Goal: Task Accomplishment & Management: Manage account settings

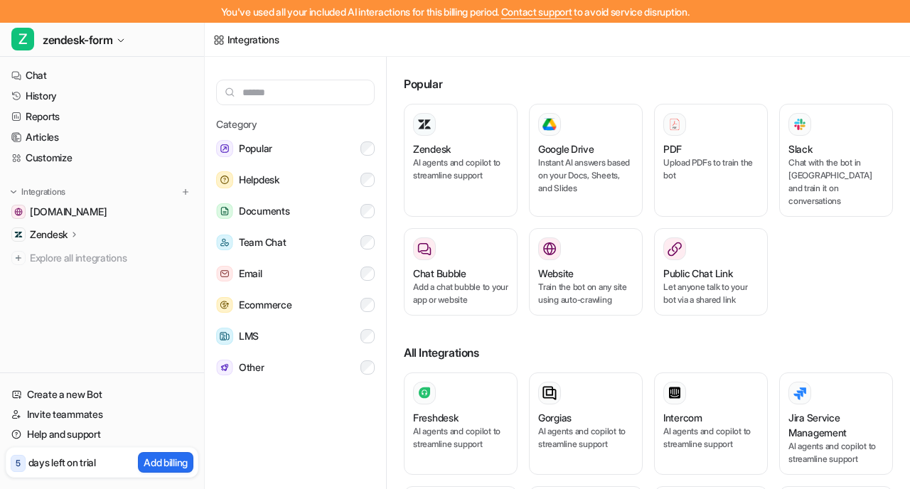
click at [75, 235] on icon at bounding box center [75, 234] width 10 height 11
click at [63, 316] on p "AI Copilot" at bounding box center [61, 317] width 41 height 14
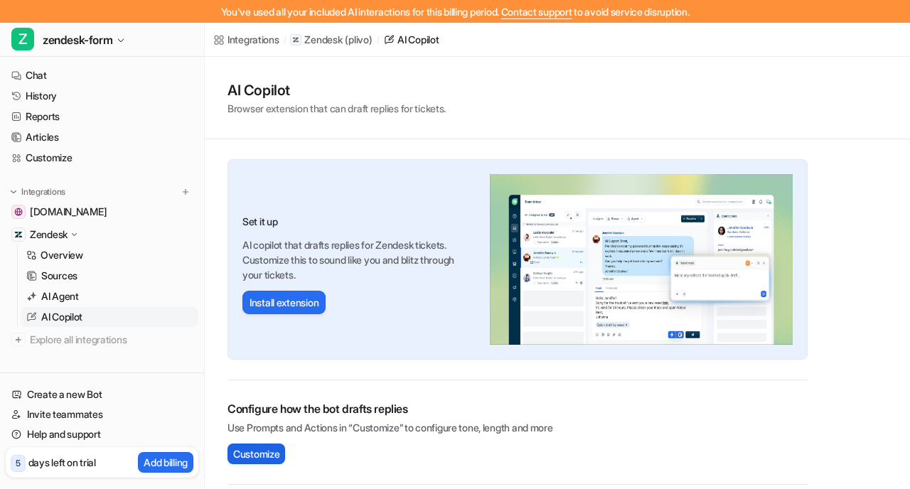
click at [269, 455] on span "Customize" at bounding box center [256, 453] width 46 height 15
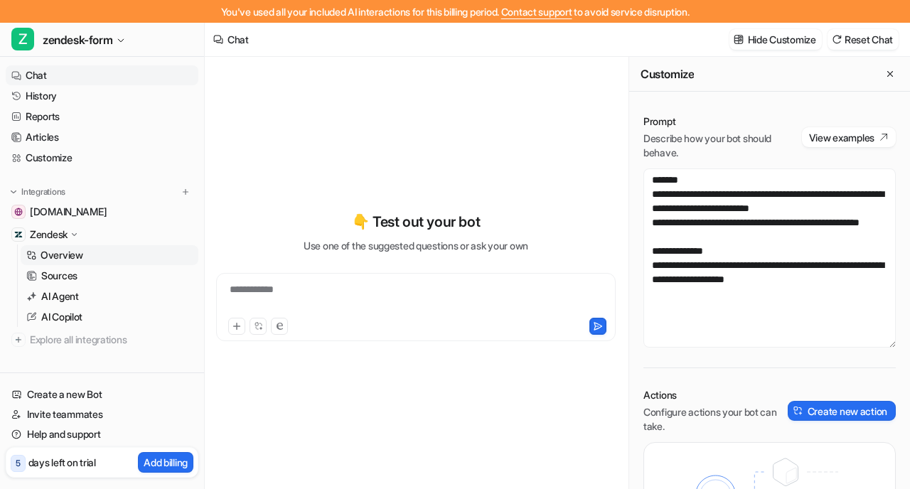
click at [106, 261] on link "Overview" at bounding box center [110, 255] width 178 height 20
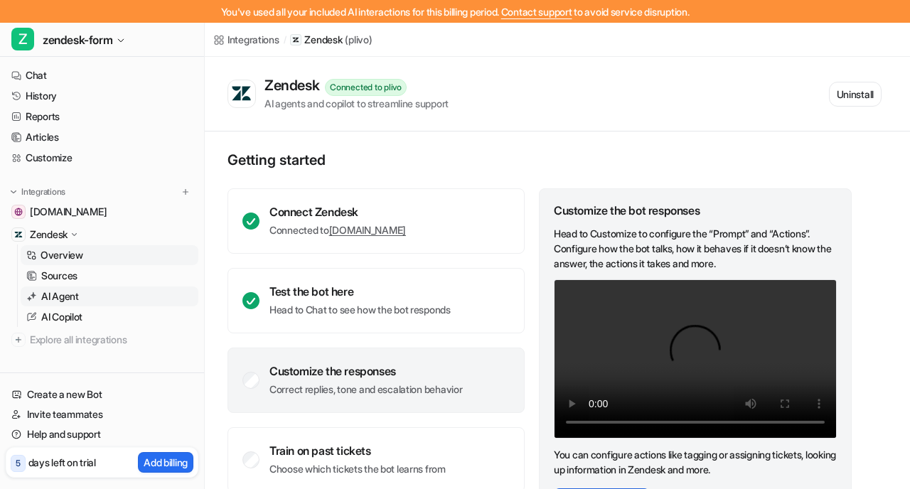
click at [100, 297] on link "AI Agent" at bounding box center [110, 296] width 178 height 20
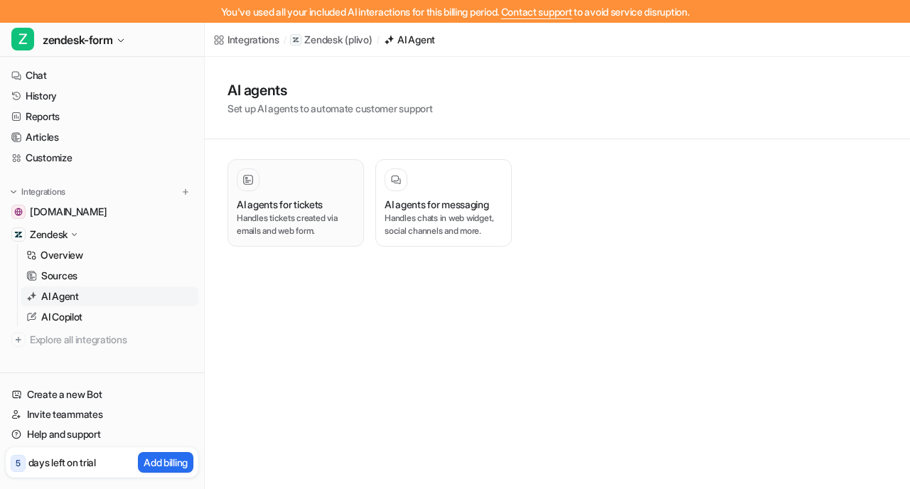
click at [246, 214] on p "Handles tickets created via emails and web form." at bounding box center [296, 225] width 118 height 26
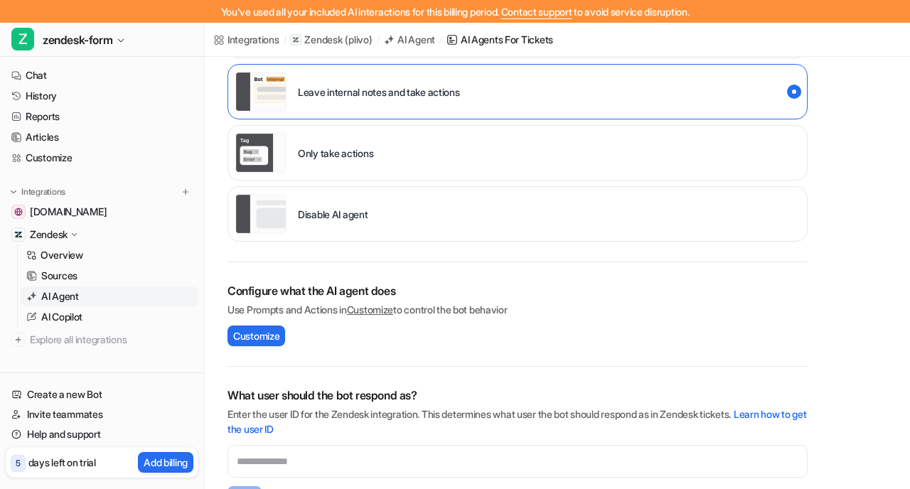
scroll to position [490, 0]
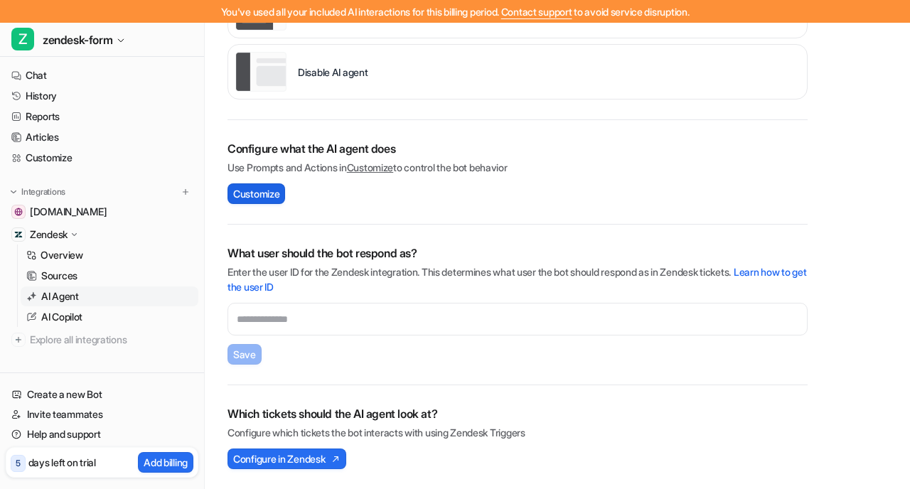
click at [279, 195] on span "Customize" at bounding box center [256, 193] width 46 height 15
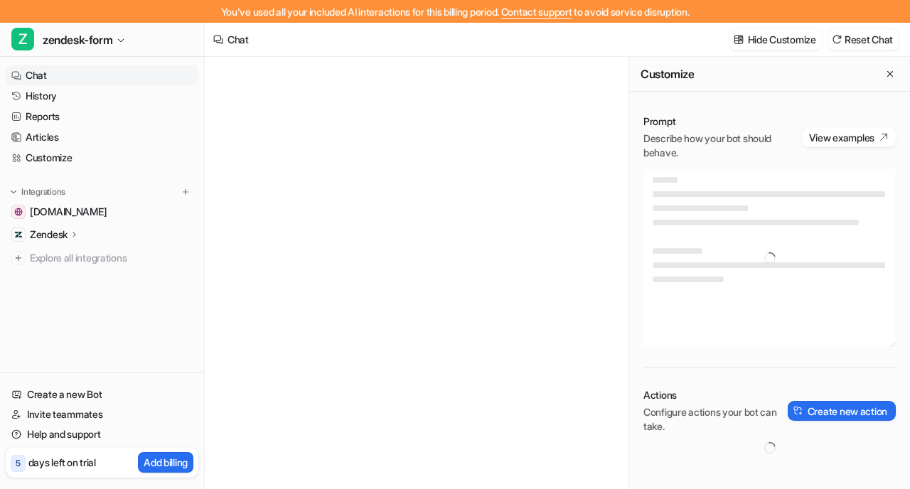
type textarea "**********"
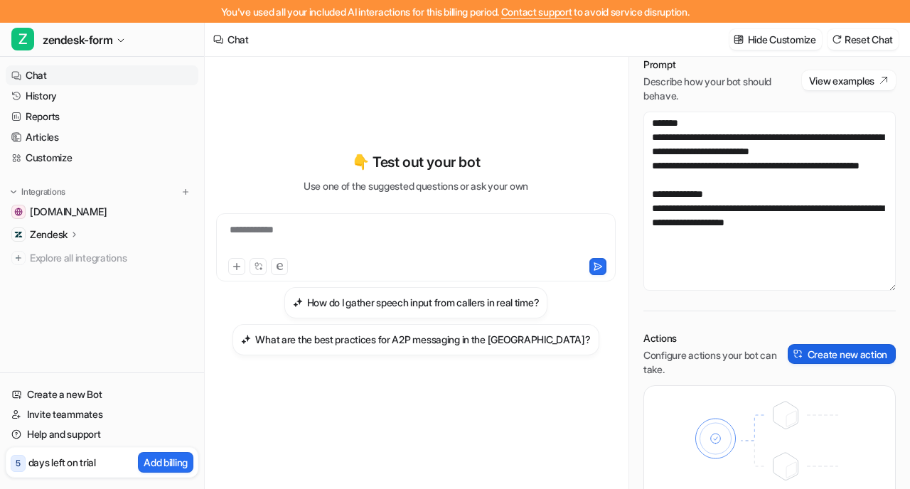
scroll to position [96, 0]
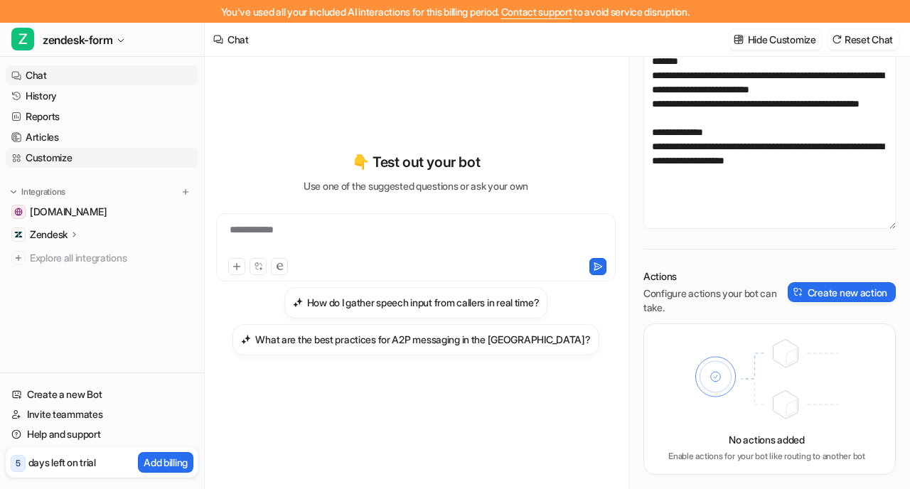
click at [49, 156] on link "Customize" at bounding box center [102, 158] width 193 height 20
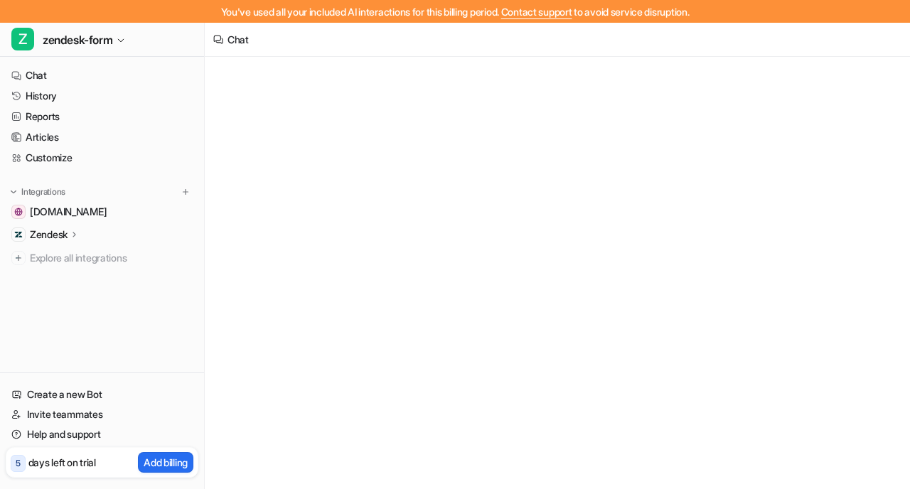
click at [82, 237] on div "Zendesk" at bounding box center [102, 235] width 193 height 20
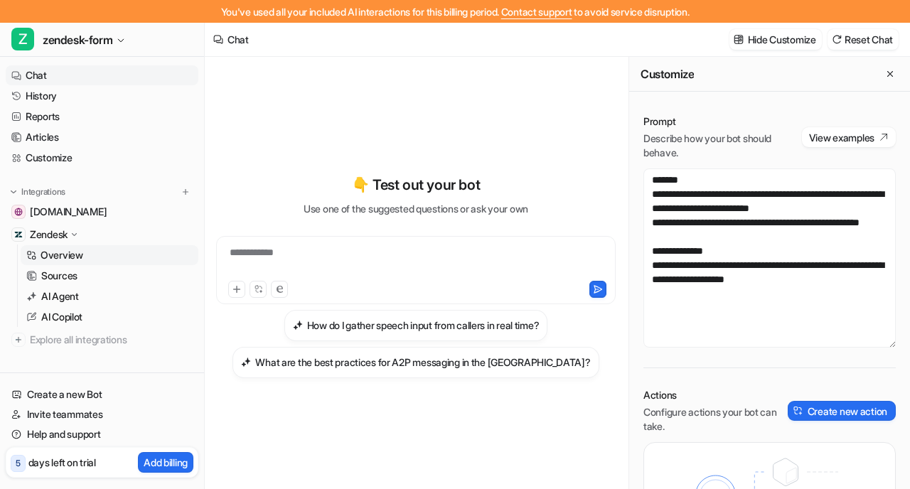
click at [68, 251] on p "Overview" at bounding box center [62, 255] width 43 height 14
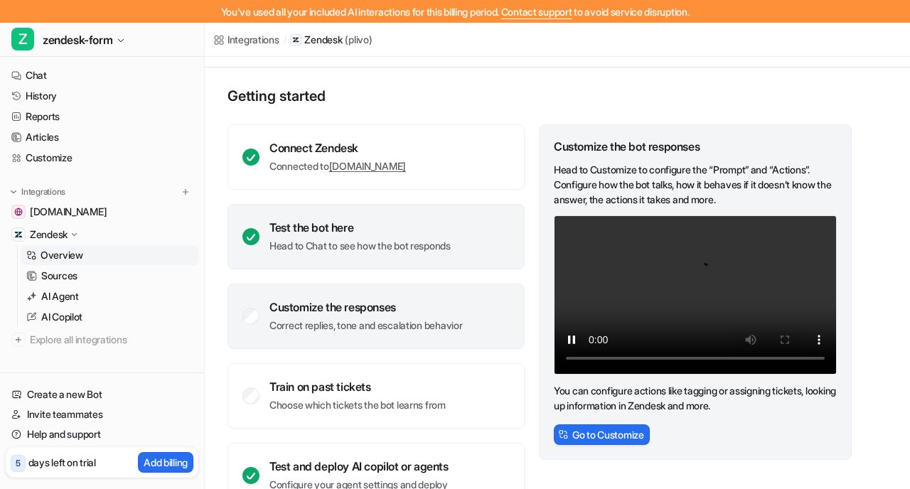
scroll to position [66, 0]
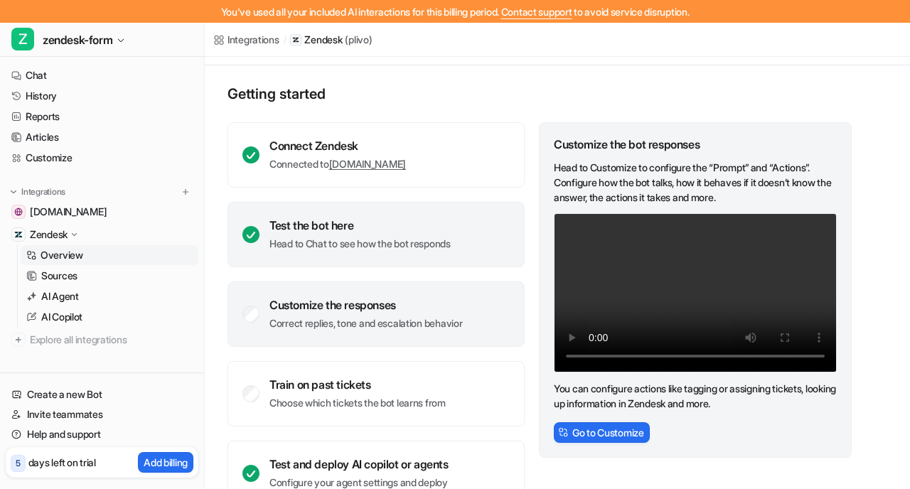
click at [254, 230] on icon at bounding box center [250, 234] width 17 height 17
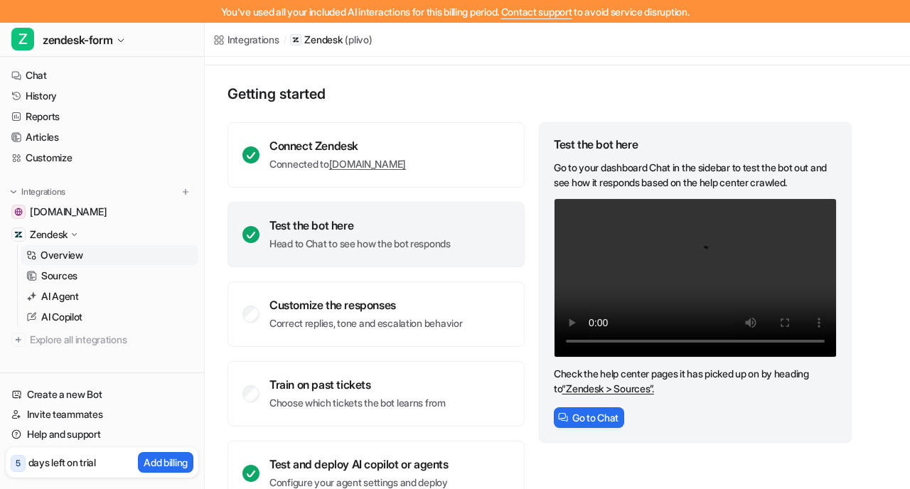
scroll to position [103, 0]
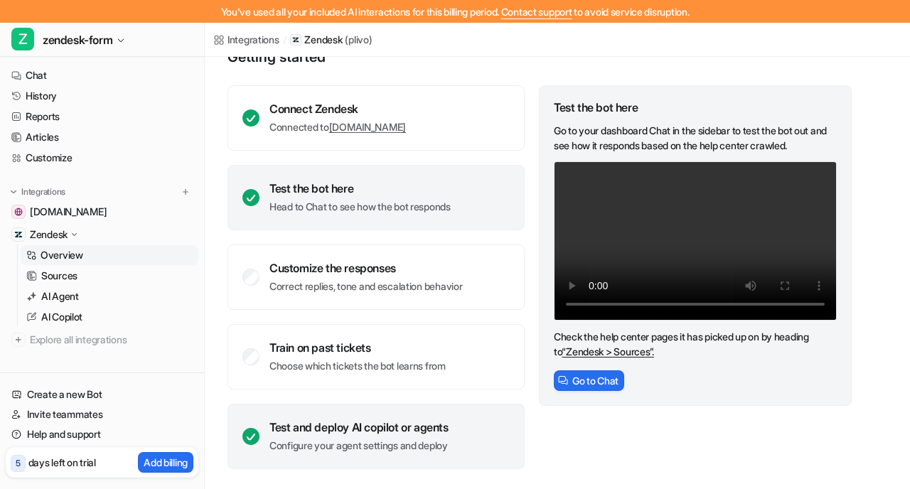
click at [307, 446] on p "Configure your agent settings and deploy" at bounding box center [358, 446] width 179 height 14
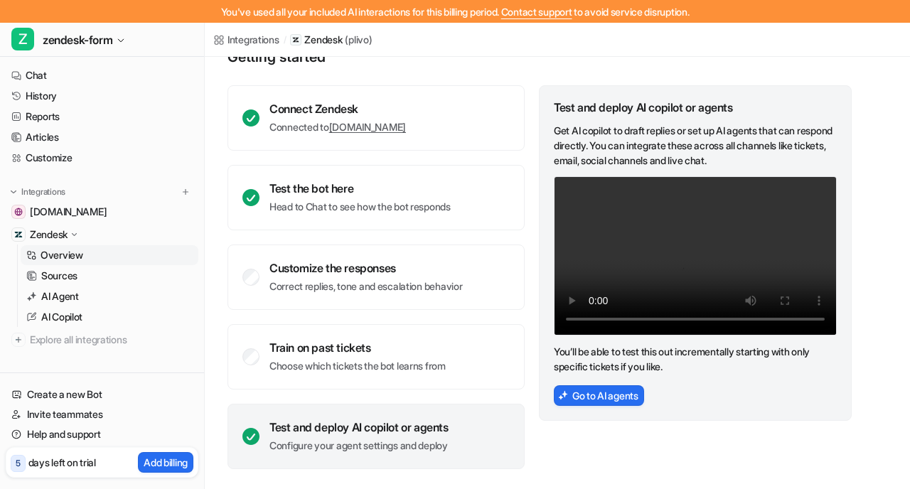
click at [307, 446] on p "Configure your agent settings and deploy" at bounding box center [358, 446] width 179 height 14
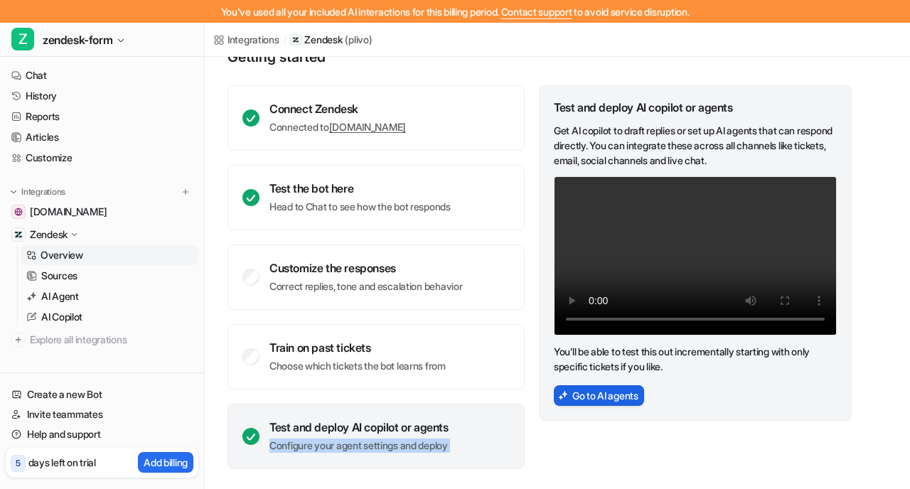
click at [588, 396] on button "Go to AI agents" at bounding box center [599, 395] width 90 height 21
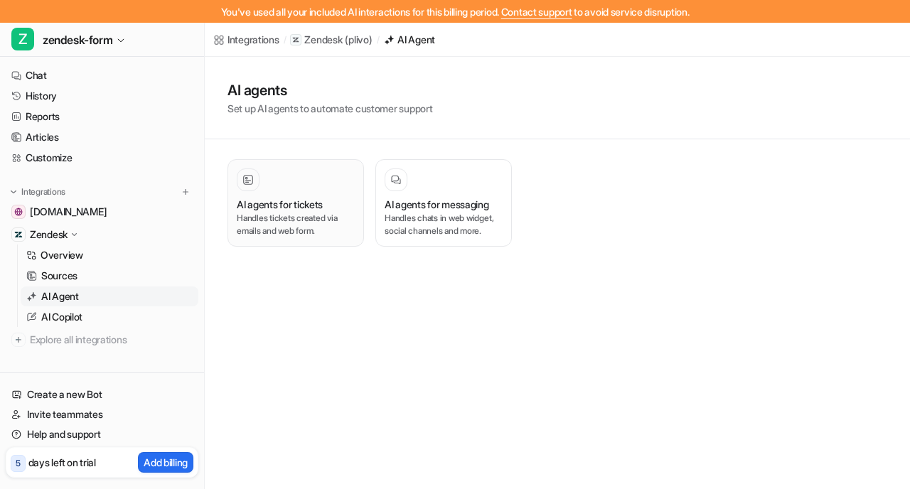
click at [280, 198] on h3 "AI agents for tickets" at bounding box center [280, 204] width 86 height 15
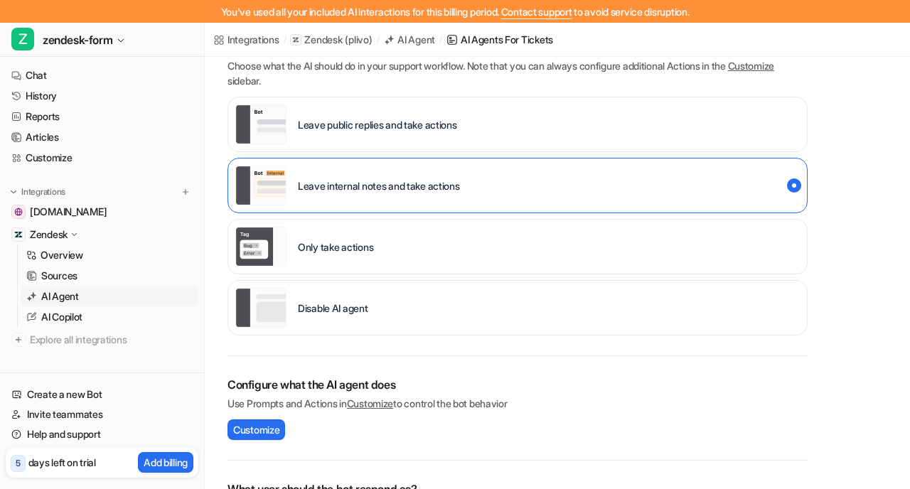
scroll to position [262, 0]
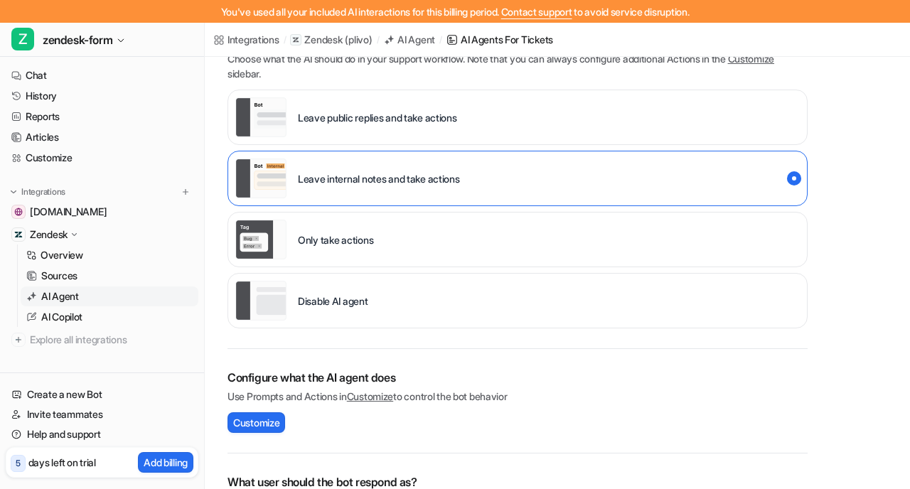
click at [350, 301] on p "Disable AI agent" at bounding box center [333, 301] width 70 height 15
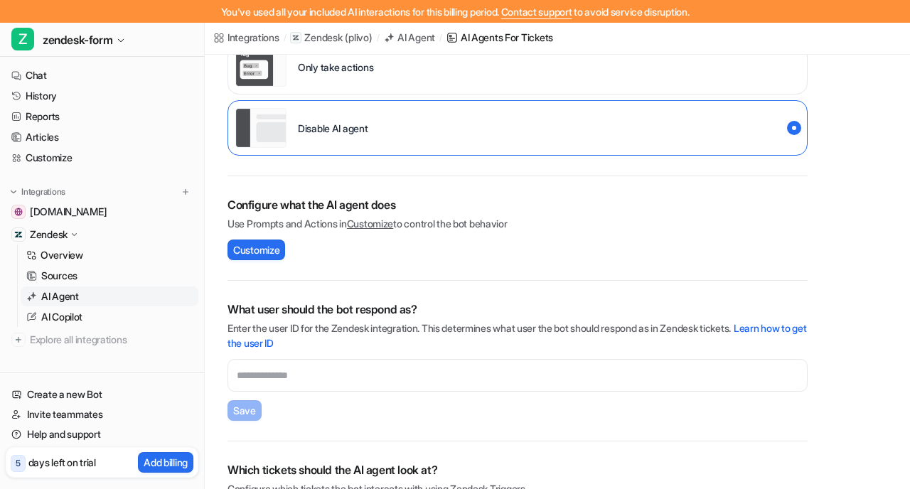
scroll to position [490, 0]
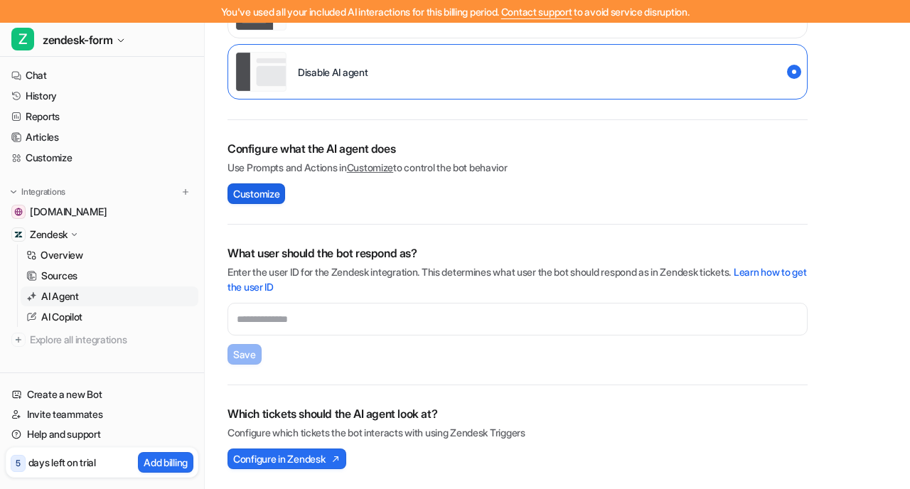
click at [277, 196] on span "Customize" at bounding box center [256, 193] width 46 height 15
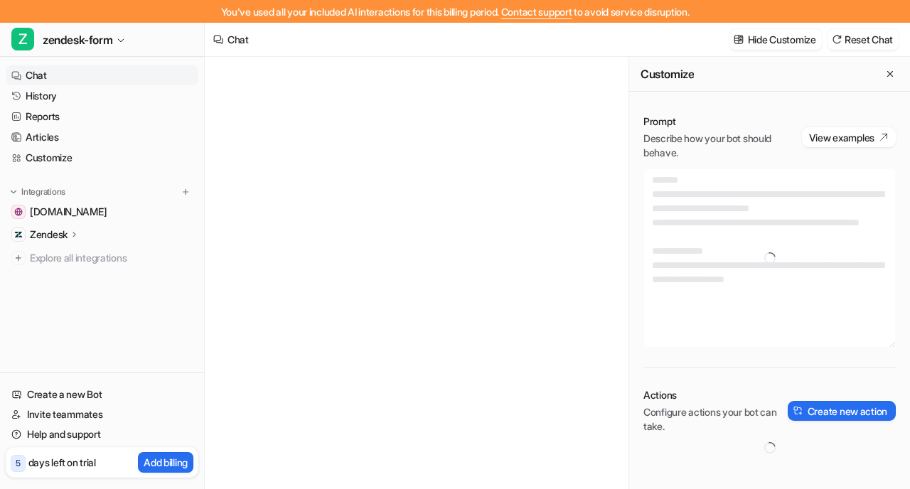
type textarea "**********"
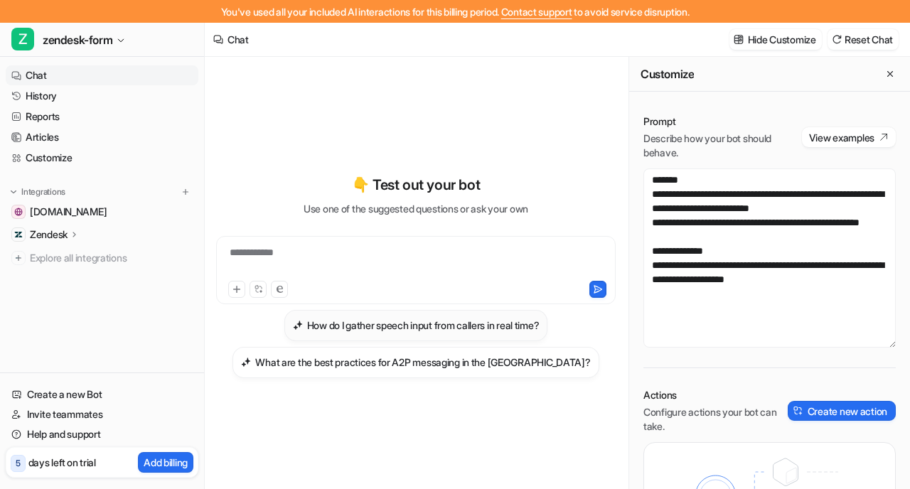
scroll to position [23, 0]
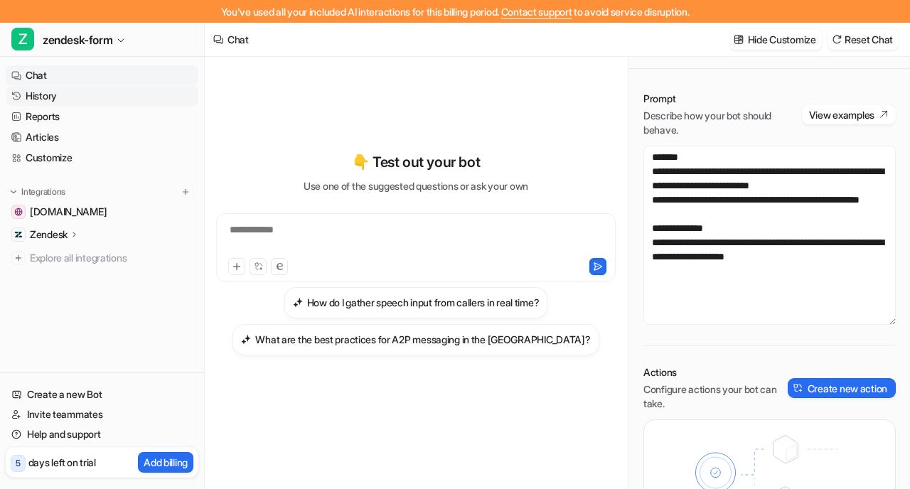
click at [71, 95] on link "History" at bounding box center [102, 96] width 193 height 20
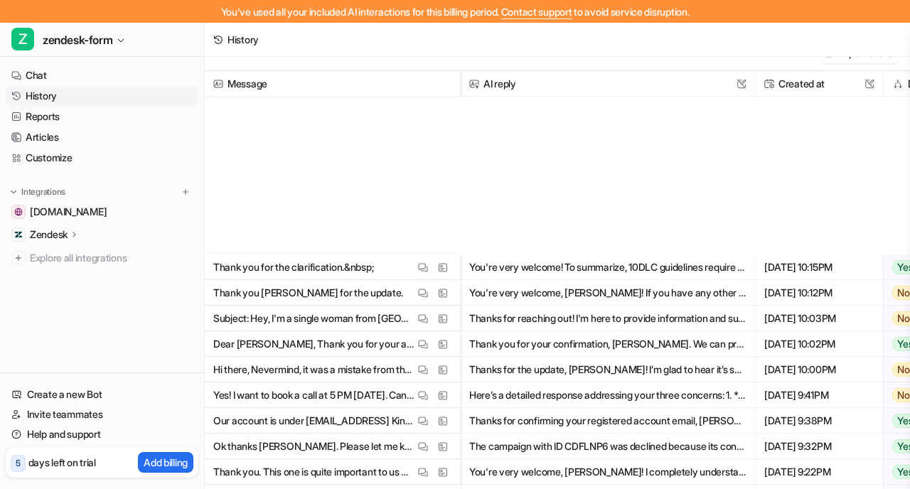
scroll to position [2576, 0]
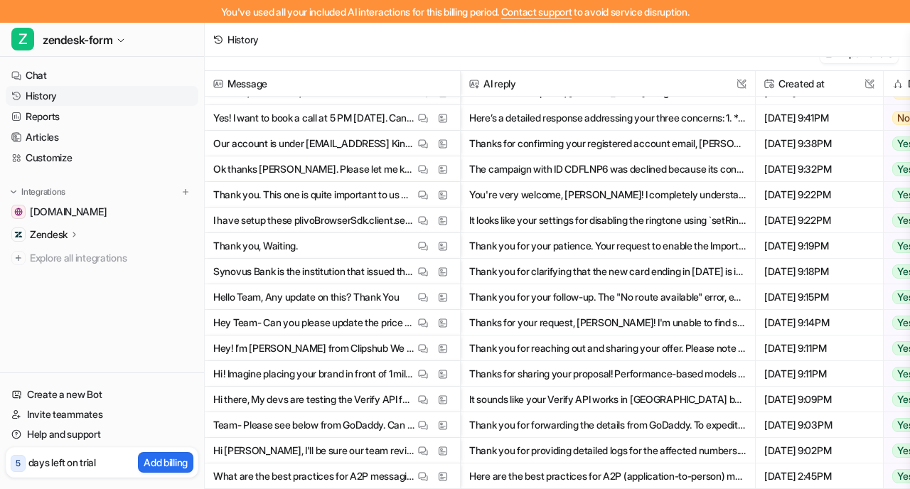
click at [120, 235] on div "Zendesk" at bounding box center [102, 235] width 193 height 20
click at [72, 299] on p "AI Agent" at bounding box center [60, 296] width 38 height 14
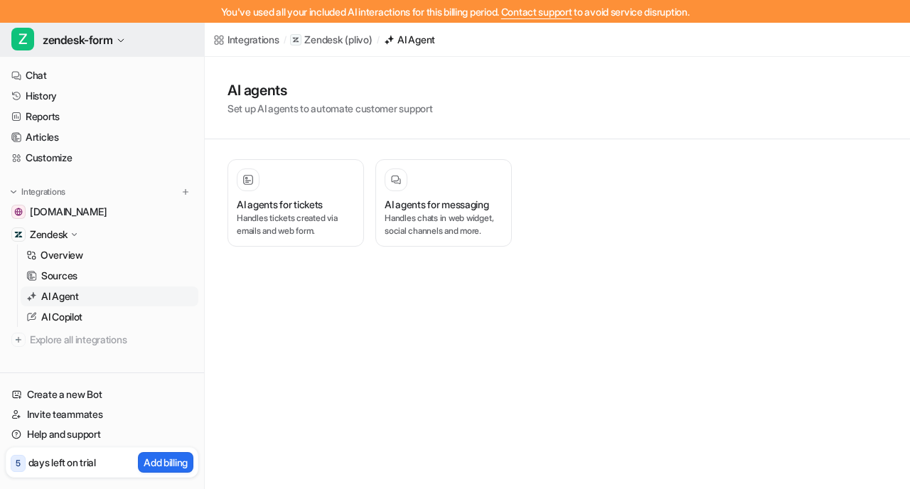
click at [112, 37] on span "zendesk-form" at bounding box center [78, 40] width 70 height 20
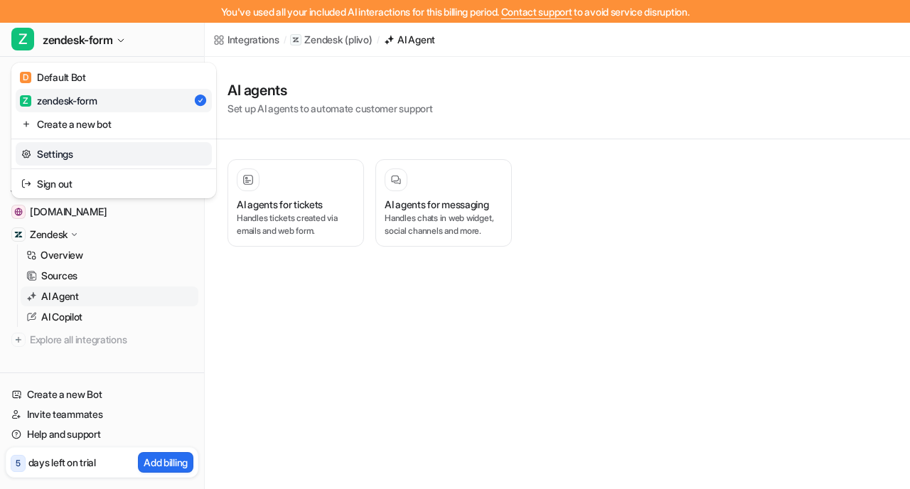
click at [75, 146] on link "Settings" at bounding box center [114, 153] width 196 height 23
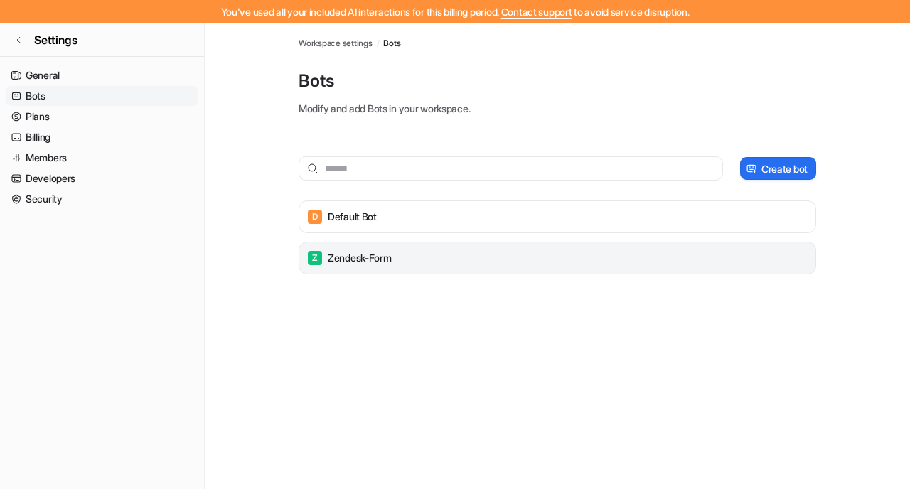
click at [392, 264] on p "zendesk-form" at bounding box center [360, 258] width 64 height 14
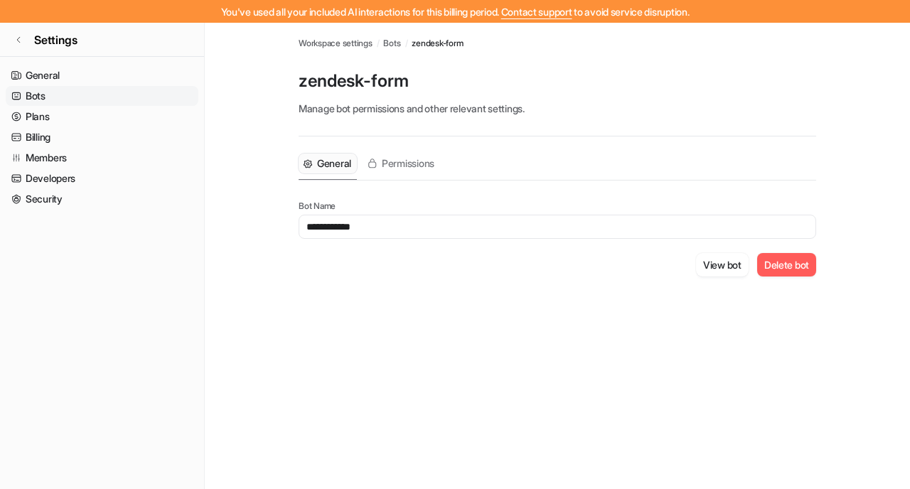
click at [401, 277] on div "**********" at bounding box center [556, 223] width 517 height 174
click at [782, 267] on button "Delete bot" at bounding box center [786, 264] width 59 height 23
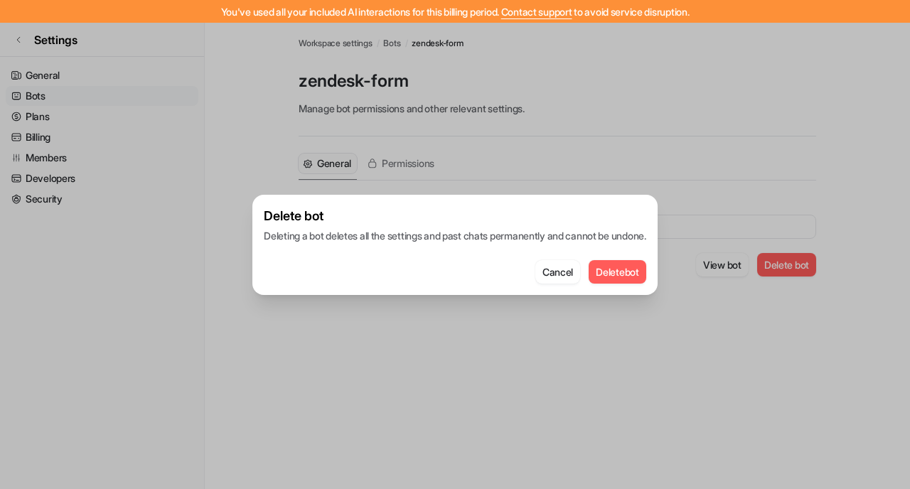
click at [642, 270] on button "Delete bot" at bounding box center [617, 271] width 58 height 23
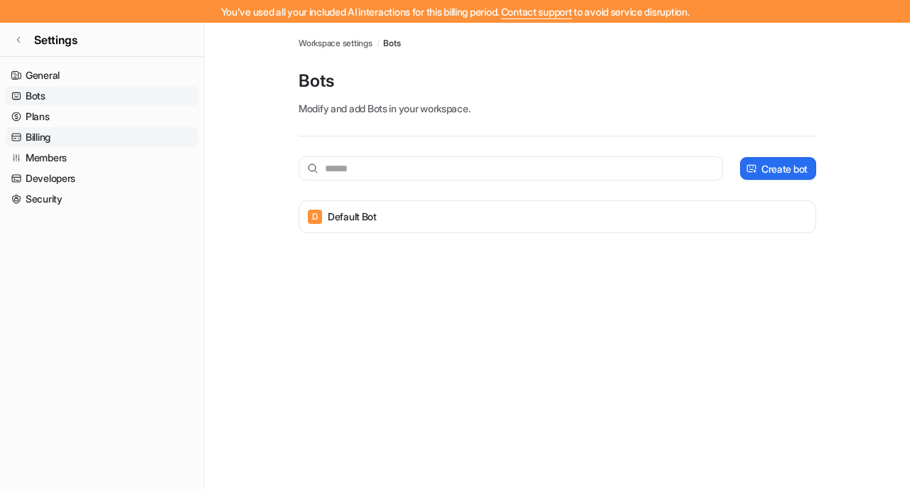
click at [30, 136] on link "Billing" at bounding box center [102, 137] width 193 height 20
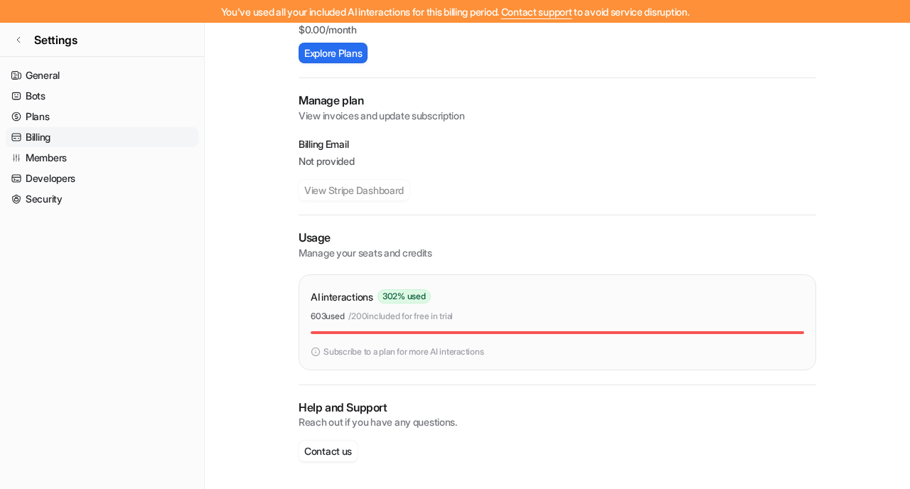
scroll to position [238, 0]
click at [318, 349] on img at bounding box center [316, 351] width 10 height 13
click at [45, 207] on link "Security" at bounding box center [102, 199] width 193 height 20
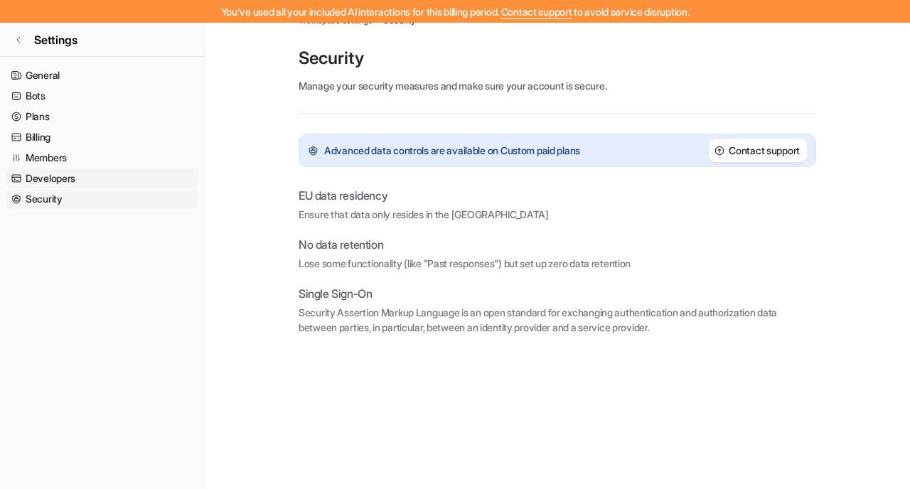
click at [44, 173] on link "Developers" at bounding box center [102, 178] width 193 height 20
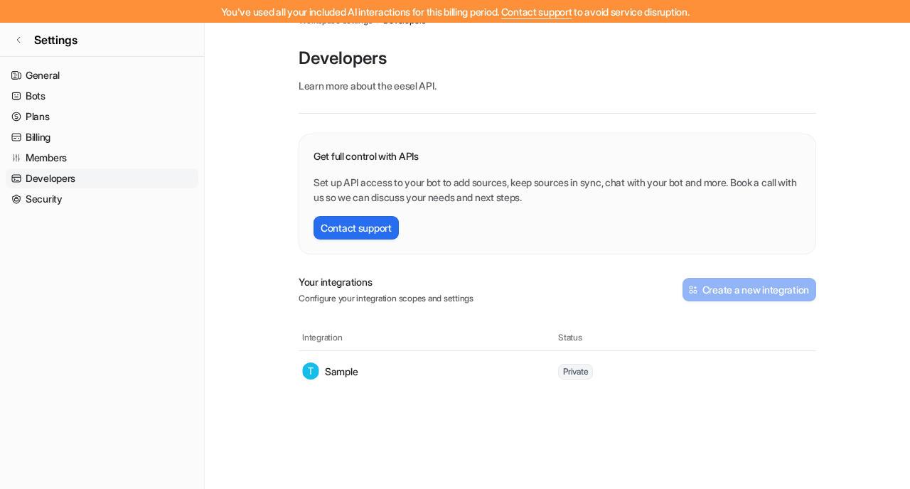
click at [342, 369] on p "Sample" at bounding box center [341, 371] width 33 height 15
click at [580, 369] on span "Private" at bounding box center [575, 372] width 35 height 16
click at [45, 159] on link "Members" at bounding box center [102, 158] width 193 height 20
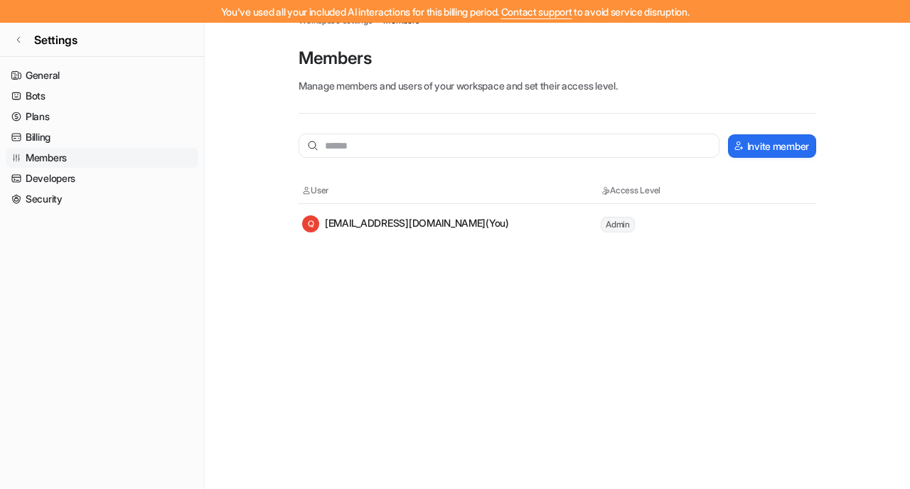
click at [408, 217] on div "Q qa-support@plivo.com (You)" at bounding box center [405, 223] width 207 height 17
click at [34, 132] on link "Billing" at bounding box center [102, 137] width 193 height 20
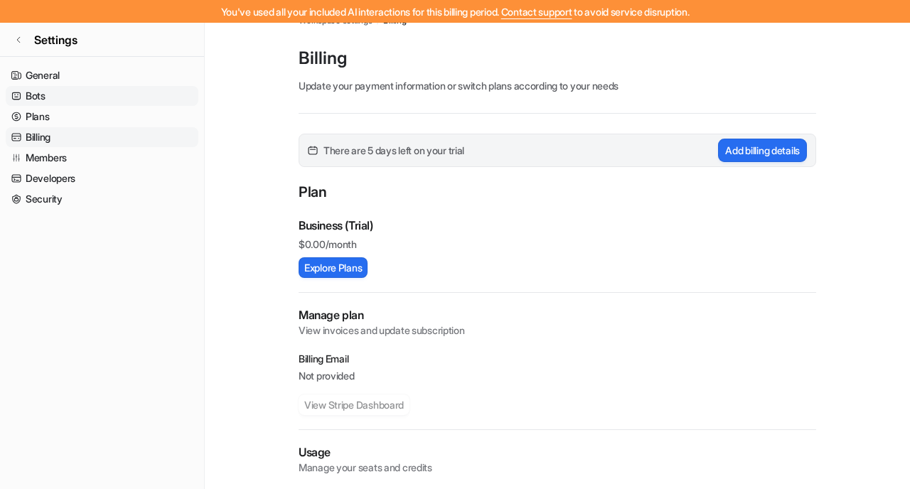
click at [48, 90] on link "Bots" at bounding box center [102, 96] width 193 height 20
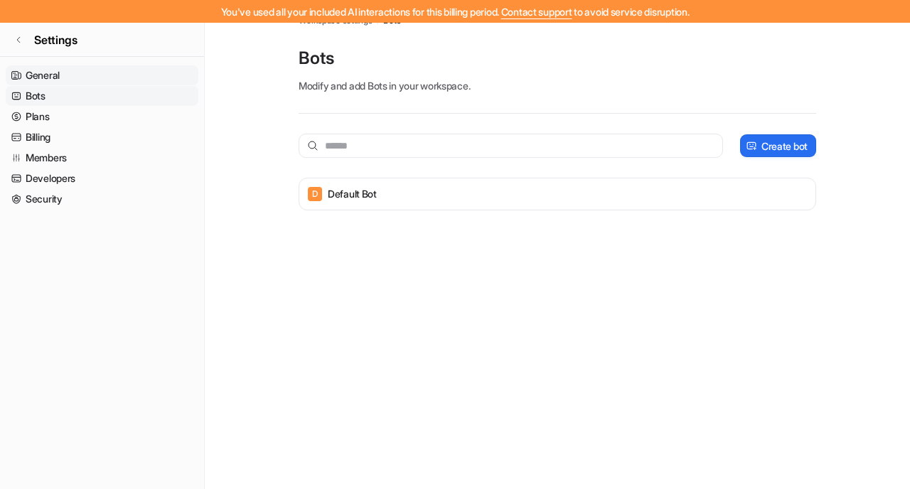
click at [89, 83] on link "General" at bounding box center [102, 75] width 193 height 20
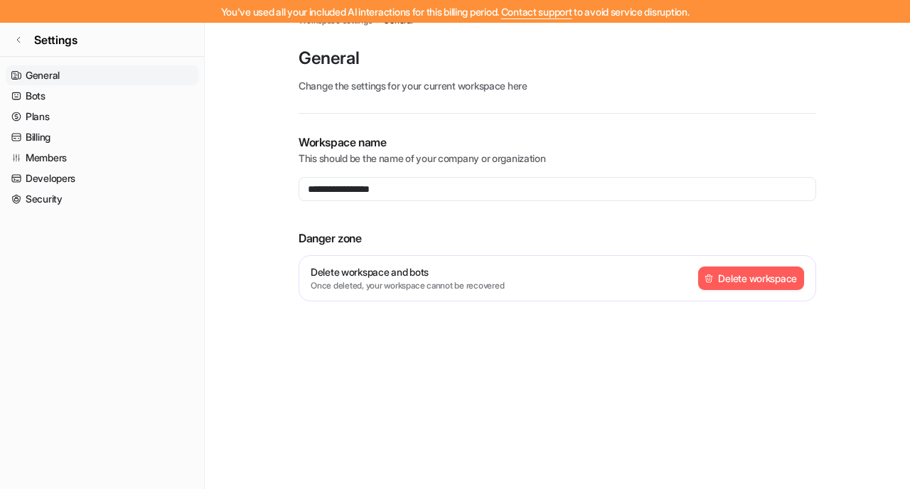
click at [755, 283] on button "Delete workspace" at bounding box center [751, 278] width 106 height 23
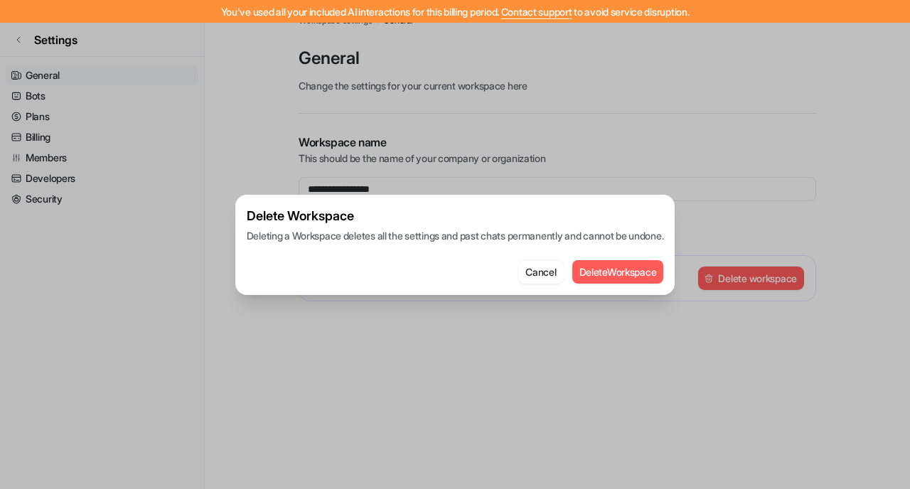
click at [626, 274] on button "Delete Workspace" at bounding box center [618, 271] width 92 height 23
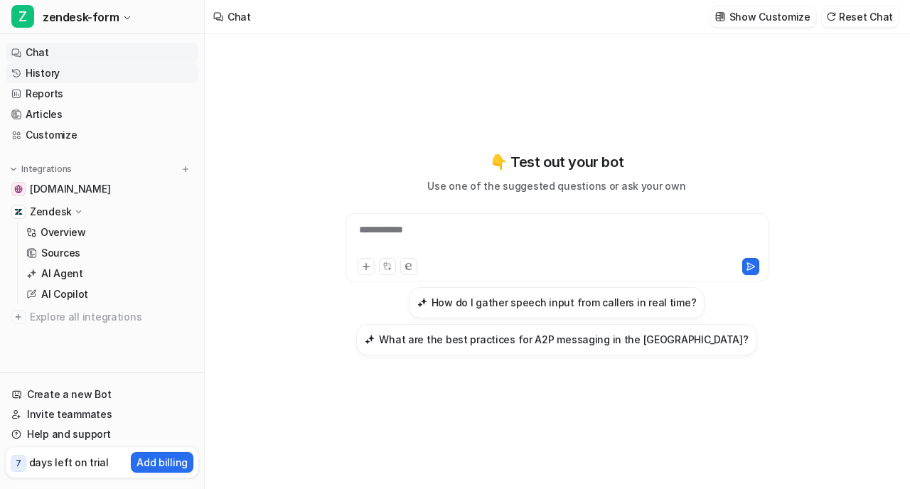
click at [75, 69] on link "History" at bounding box center [102, 73] width 193 height 20
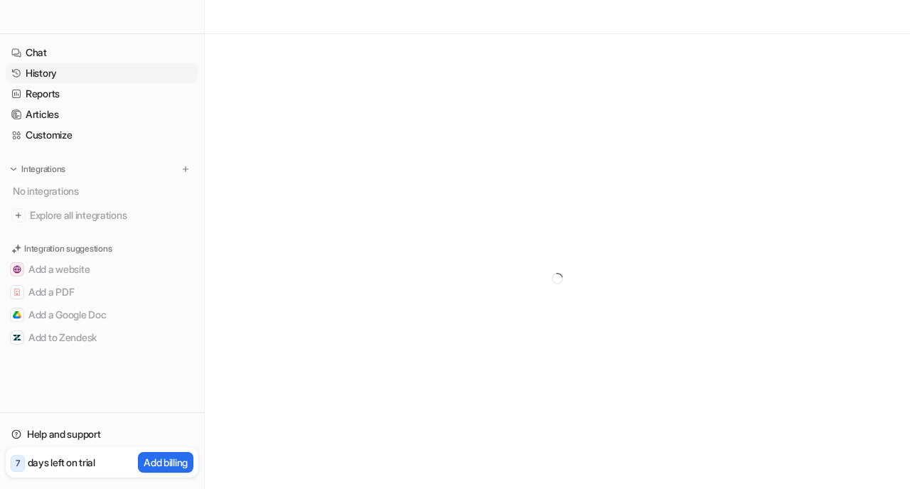
click at [59, 67] on link "History" at bounding box center [102, 73] width 193 height 20
click at [58, 48] on link "Chat" at bounding box center [102, 53] width 193 height 20
click at [82, 431] on link "Help and support" at bounding box center [102, 434] width 193 height 20
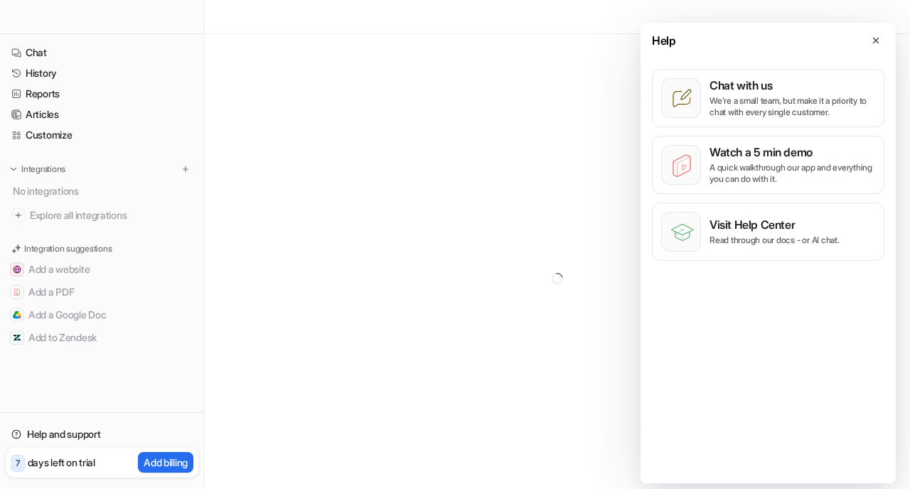
drag, startPoint x: 261, startPoint y: 262, endPoint x: 342, endPoint y: 249, distance: 81.9
click at [283, 254] on div at bounding box center [557, 278] width 705 height 489
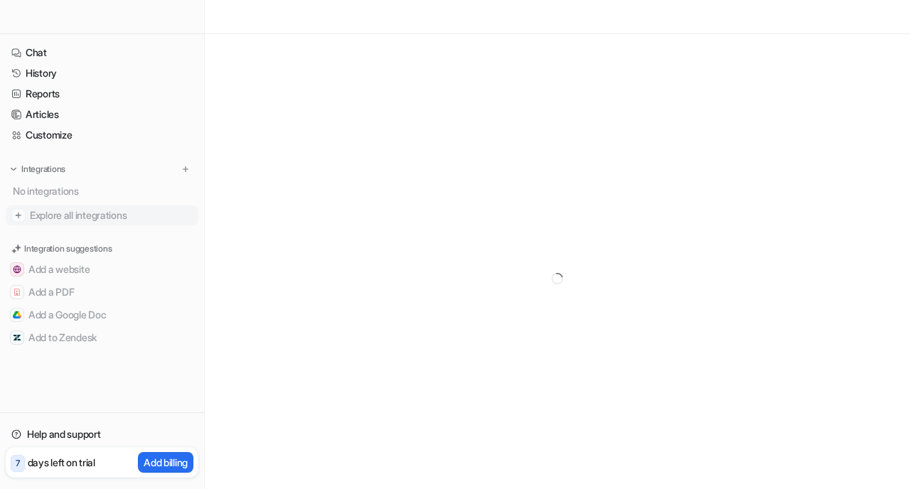
click at [95, 213] on span "Explore all integrations" at bounding box center [111, 215] width 163 height 23
